Goal: Transaction & Acquisition: Purchase product/service

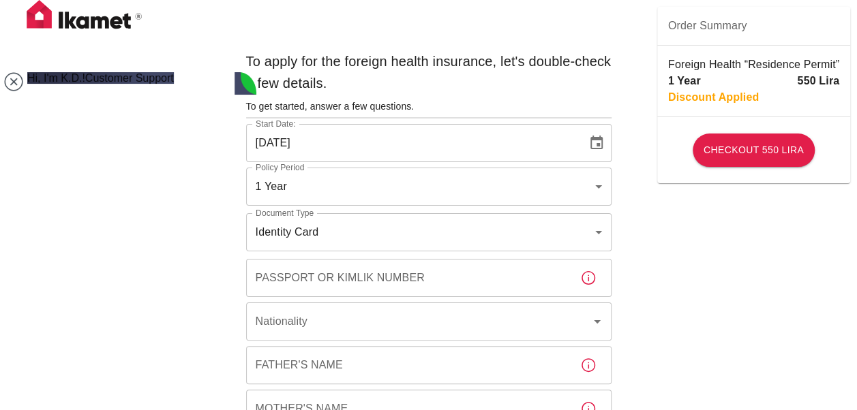
type textarea "is this insurance enough for the residence permit?"
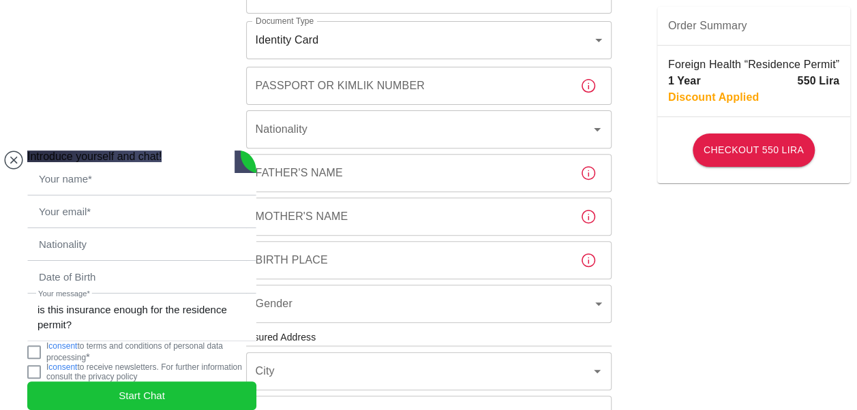
scroll to position [195, 0]
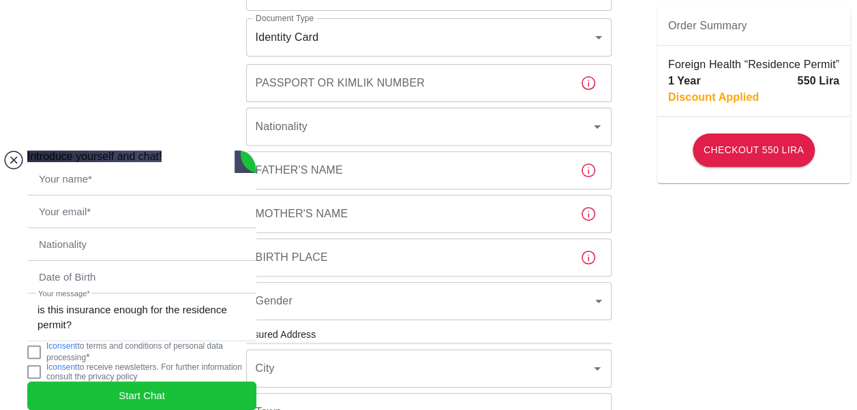
click at [10, 151] on jdiv at bounding box center [13, 160] width 19 height 19
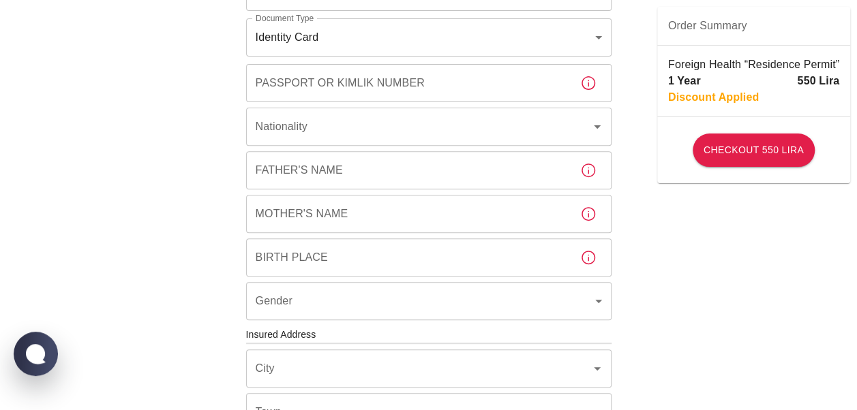
scroll to position [0, 0]
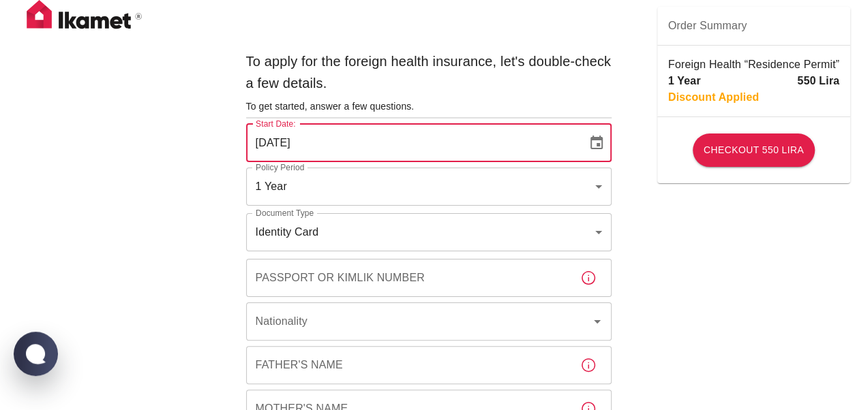
click at [322, 151] on input "13/10/2025" at bounding box center [411, 143] width 331 height 38
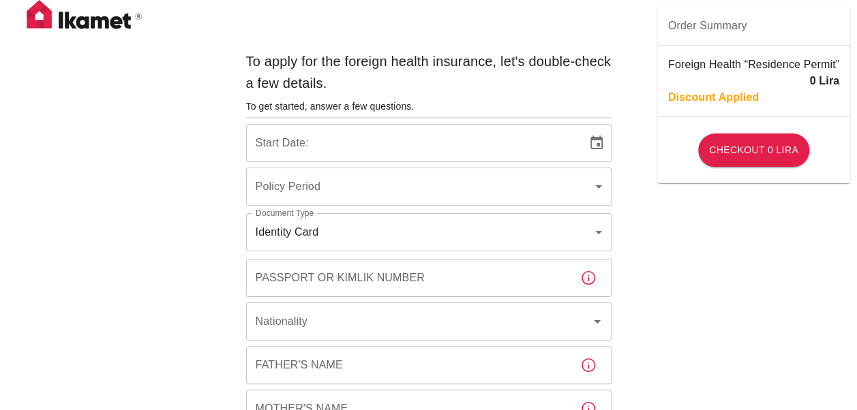
type input "b7343ef8-d55e-4554-96a8-76e30347e985"
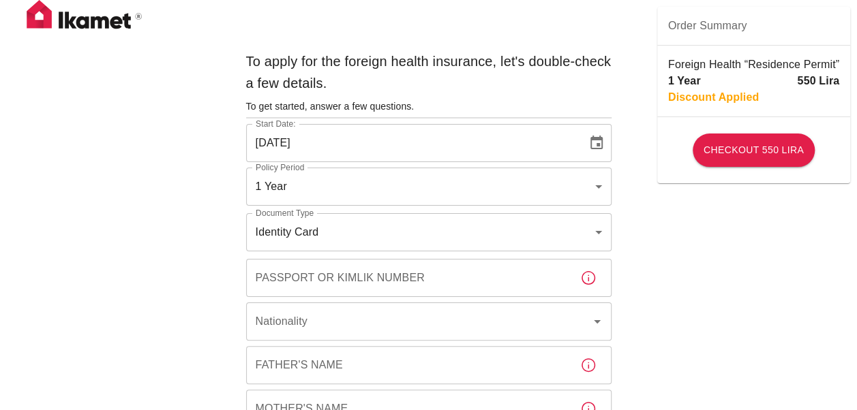
click at [589, 150] on icon "Choose date, selected date is Oct 15, 2025" at bounding box center [596, 143] width 16 height 16
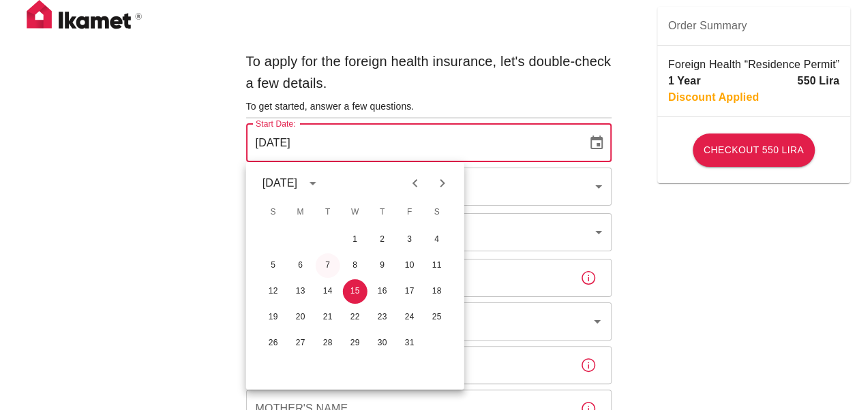
click at [320, 267] on button "7" at bounding box center [328, 266] width 25 height 25
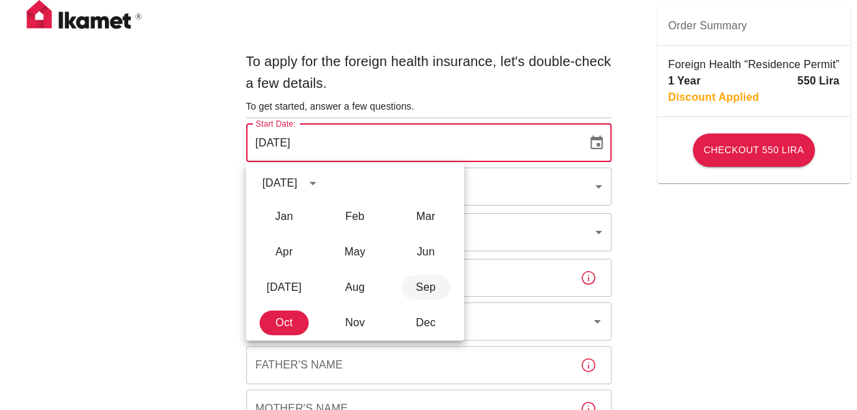
click at [429, 290] on button "Sep" at bounding box center [425, 287] width 49 height 25
type input "[DATE]"
